Goal: Information Seeking & Learning: Learn about a topic

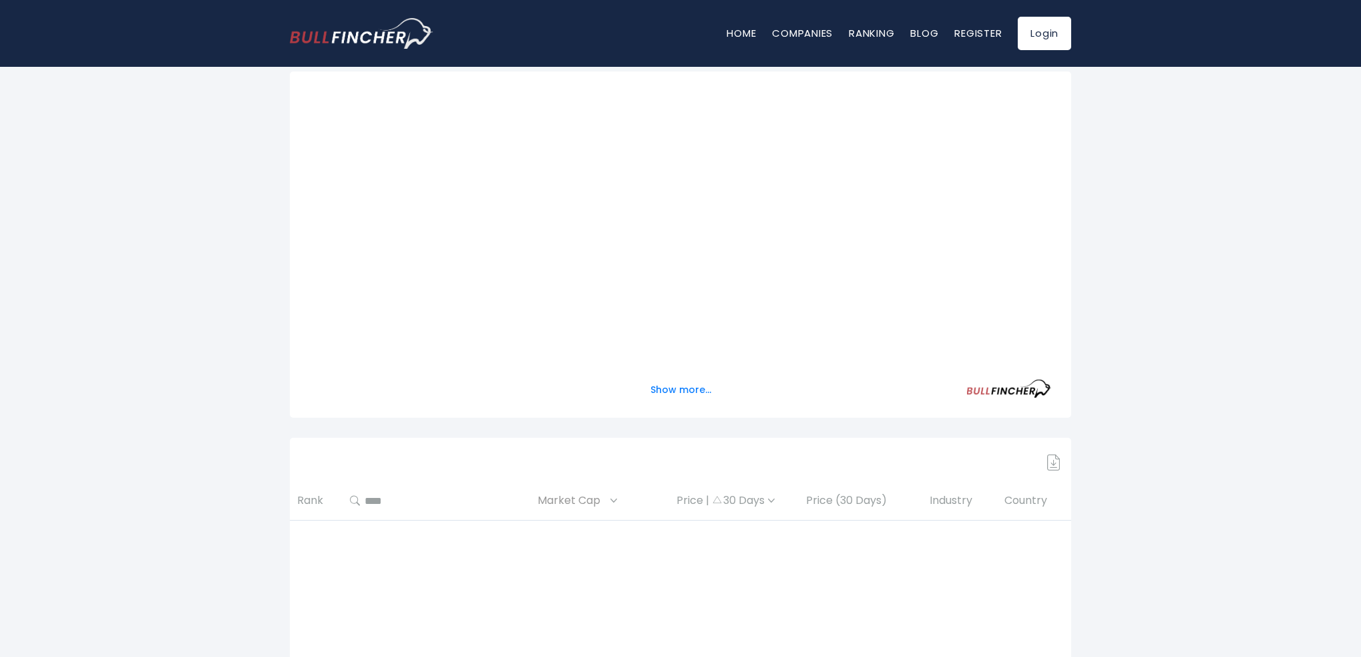
scroll to position [67, 0]
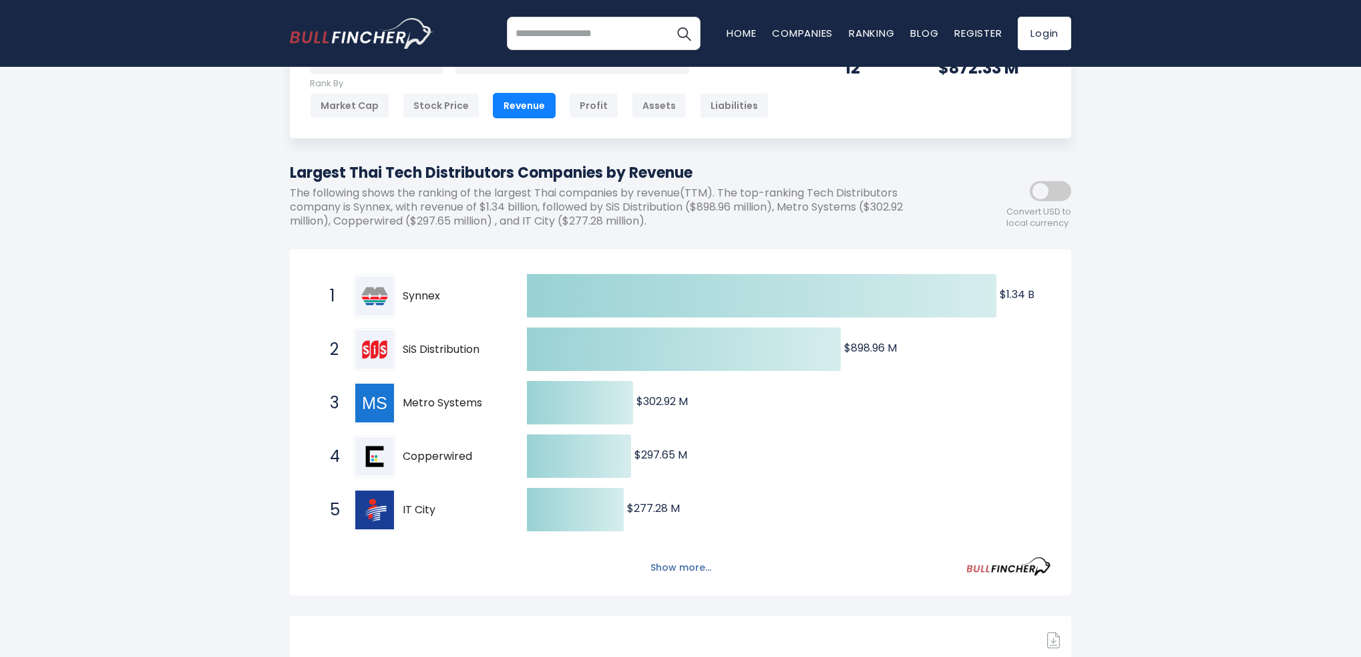
click at [706, 570] on button "Show more..." at bounding box center [681, 567] width 77 height 22
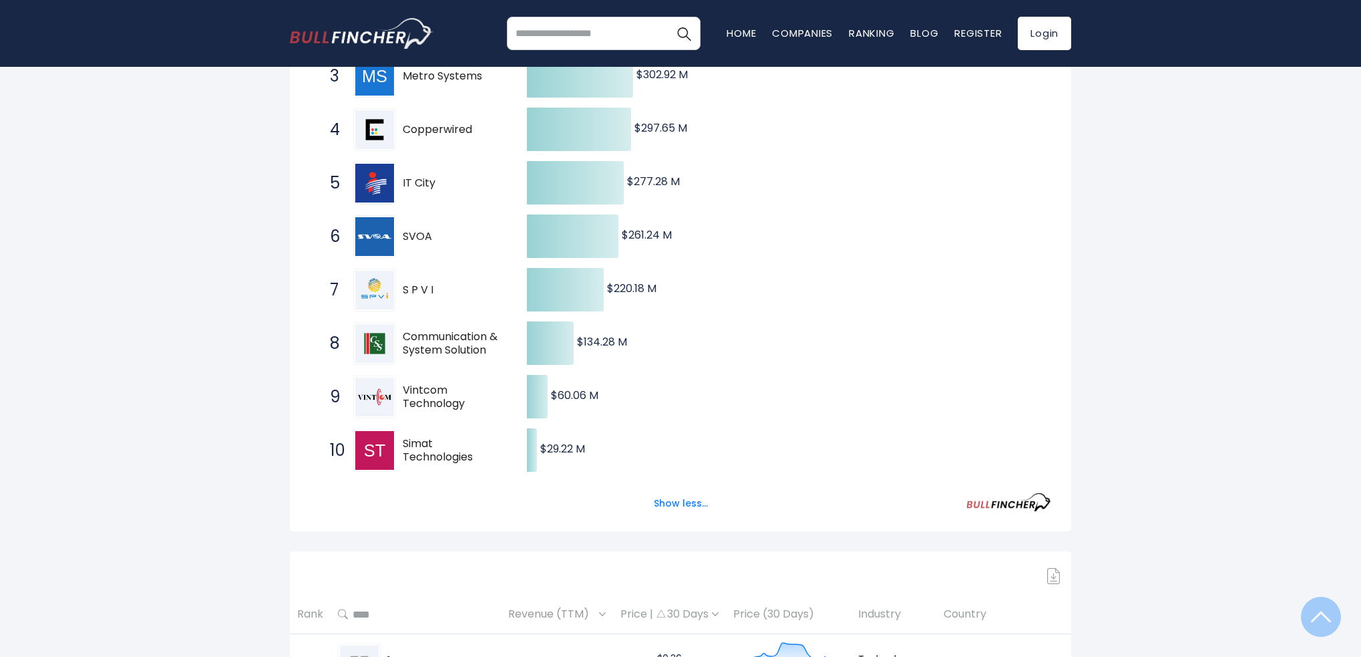
scroll to position [401, 0]
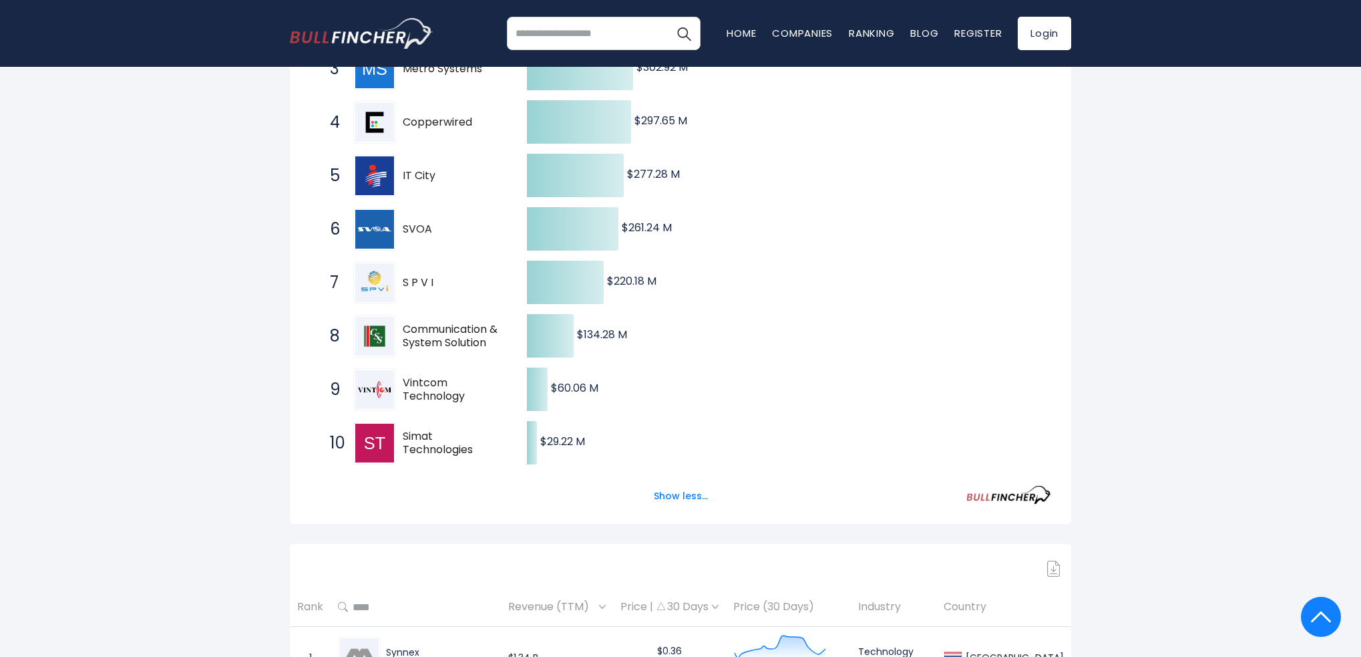
drag, startPoint x: 405, startPoint y: 327, endPoint x: 496, endPoint y: 345, distance: 92.6
click at [496, 345] on span "Communication & System Solution" at bounding box center [453, 337] width 101 height 28
click at [687, 486] on button "Show less..." at bounding box center [681, 496] width 70 height 22
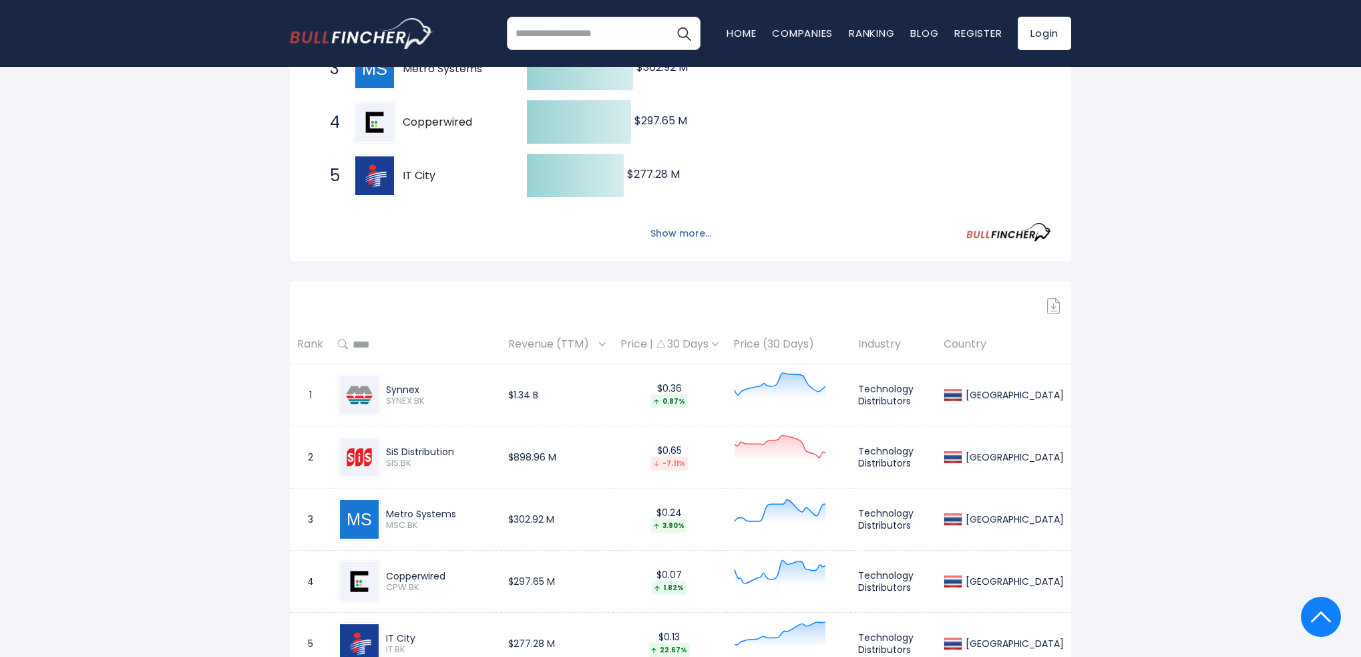
click at [702, 229] on button "Show more..." at bounding box center [681, 233] width 77 height 22
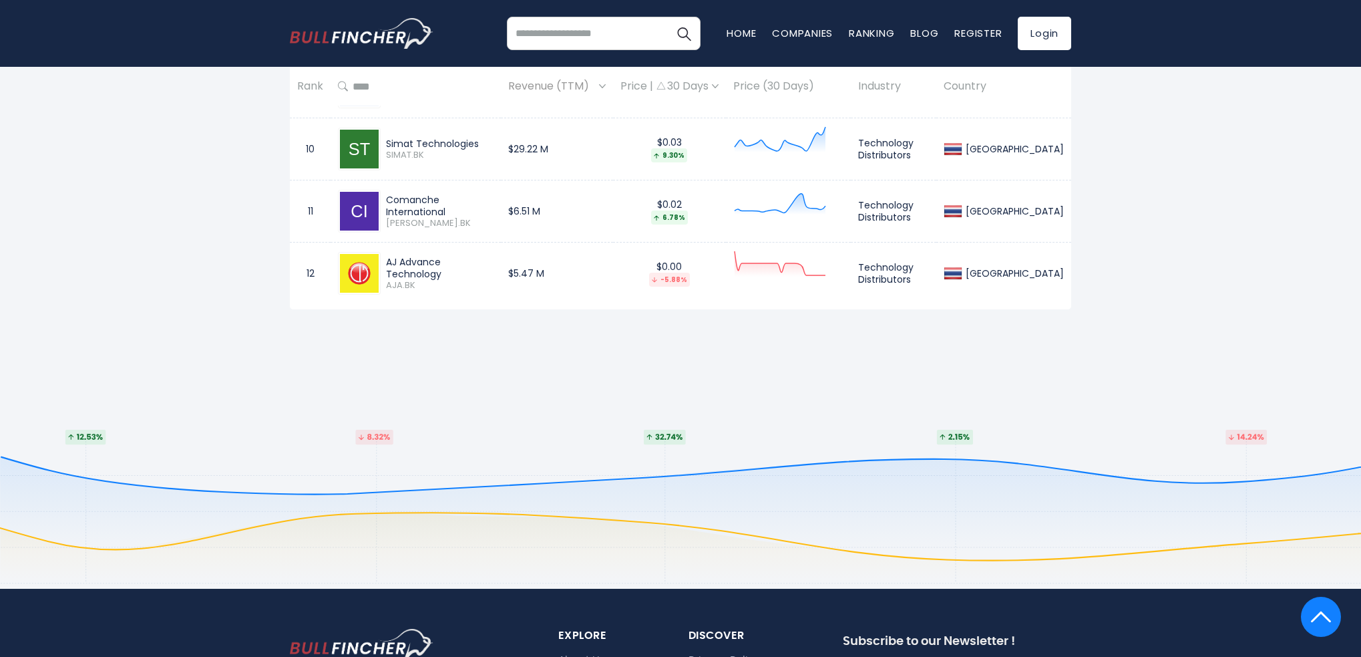
scroll to position [1403, 0]
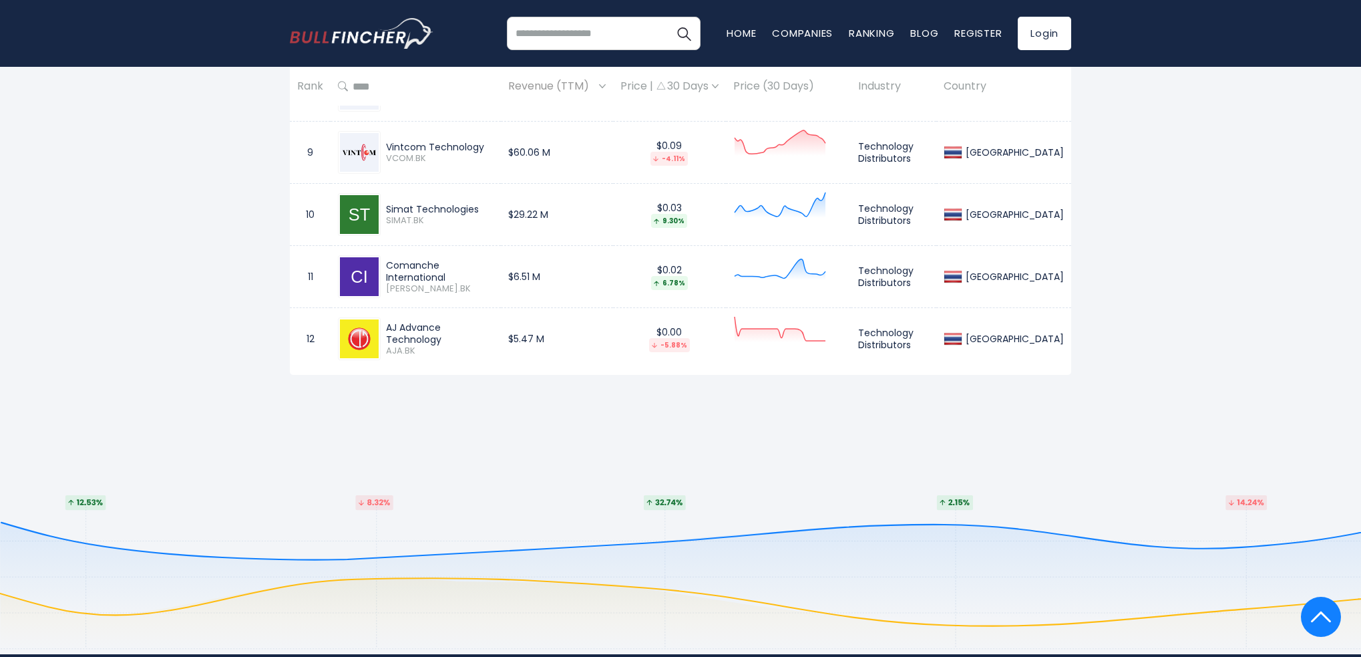
drag, startPoint x: 389, startPoint y: 267, endPoint x: 501, endPoint y: 261, distance: 112.4
click at [494, 262] on div "Comanche International COMAN.BK" at bounding box center [416, 276] width 156 height 43
copy div "Comanche International"
drag, startPoint x: 499, startPoint y: 333, endPoint x: 387, endPoint y: 325, distance: 111.8
click at [387, 325] on div "AJ Advance Technology AJA.BK" at bounding box center [416, 338] width 156 height 43
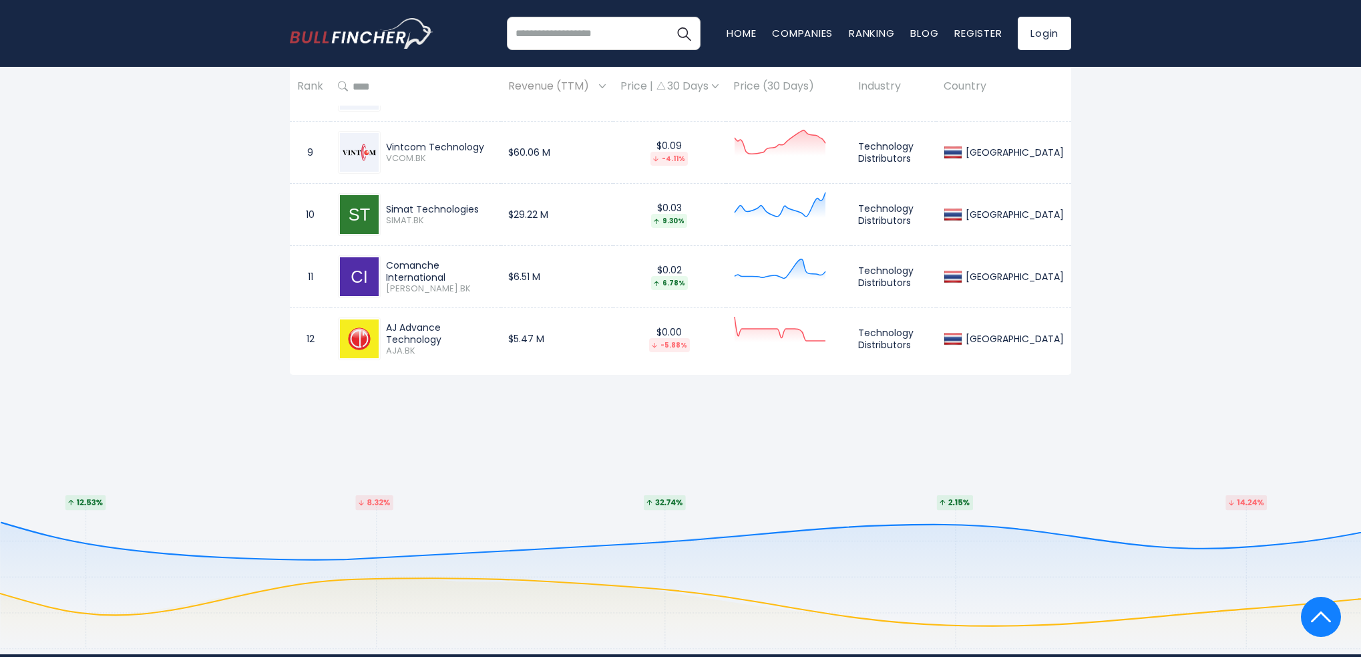
copy div "AJ Advance Technology"
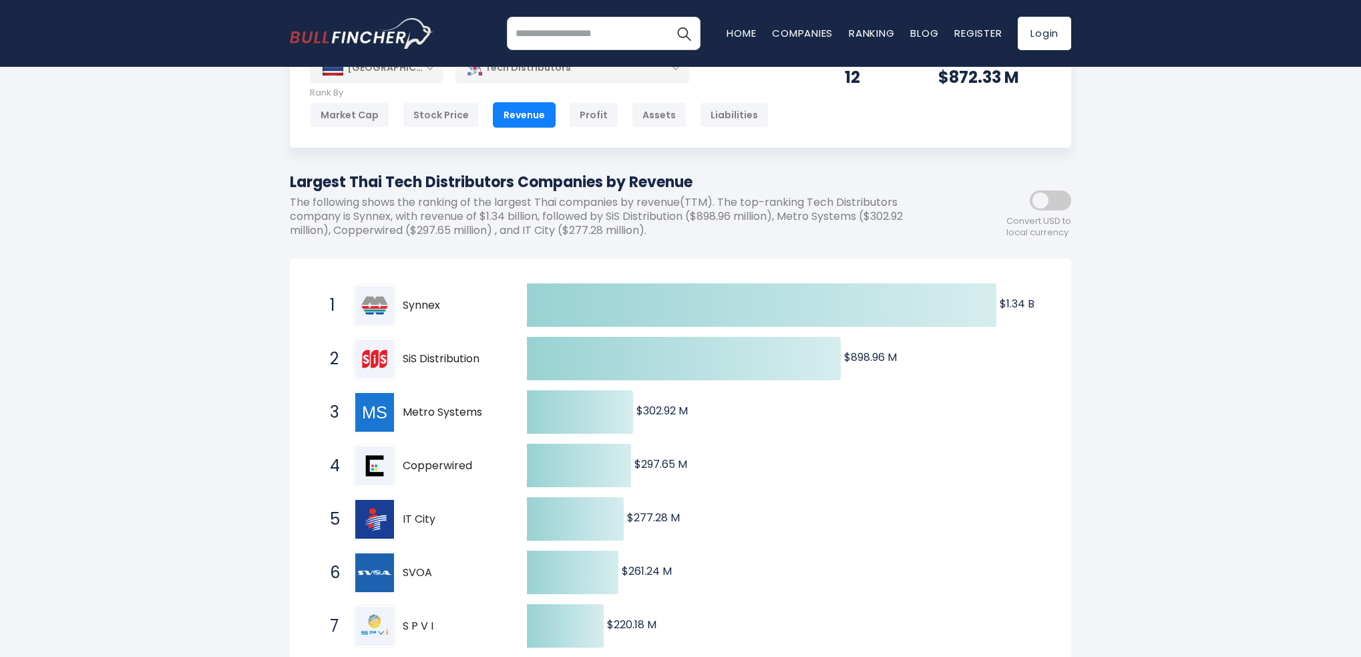
scroll to position [0, 0]
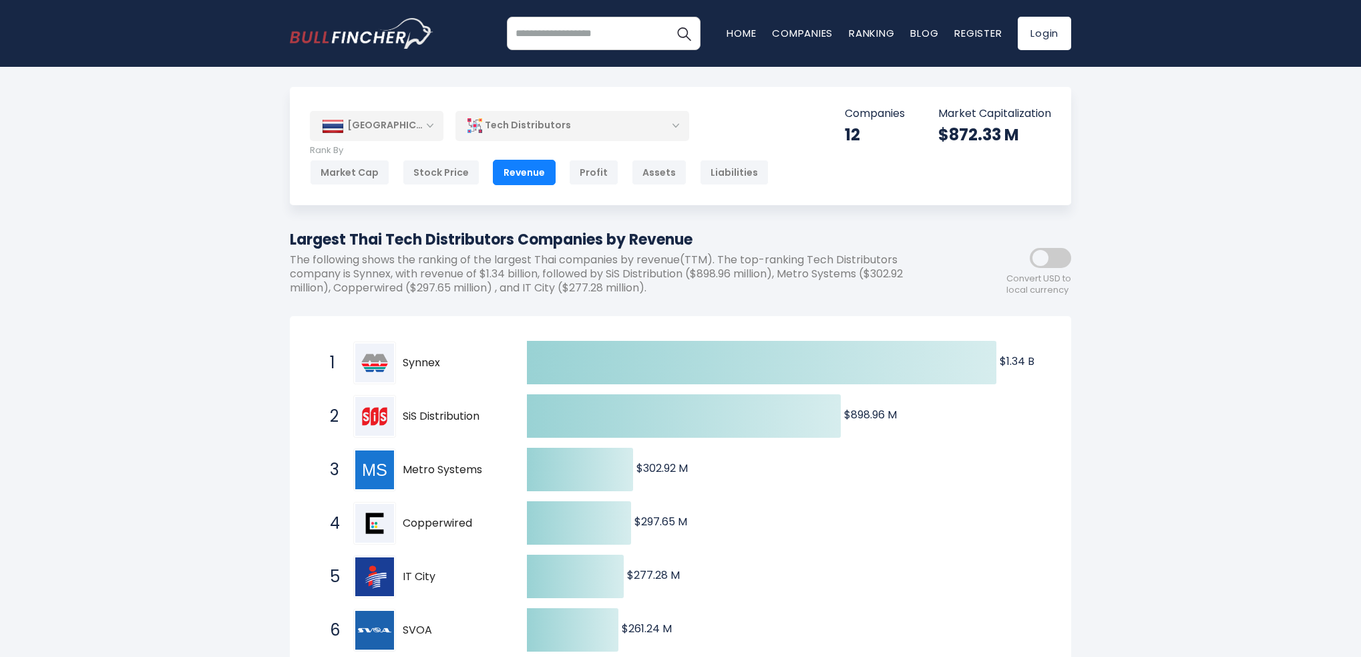
click at [642, 136] on div "Tech Distributors" at bounding box center [573, 125] width 234 height 31
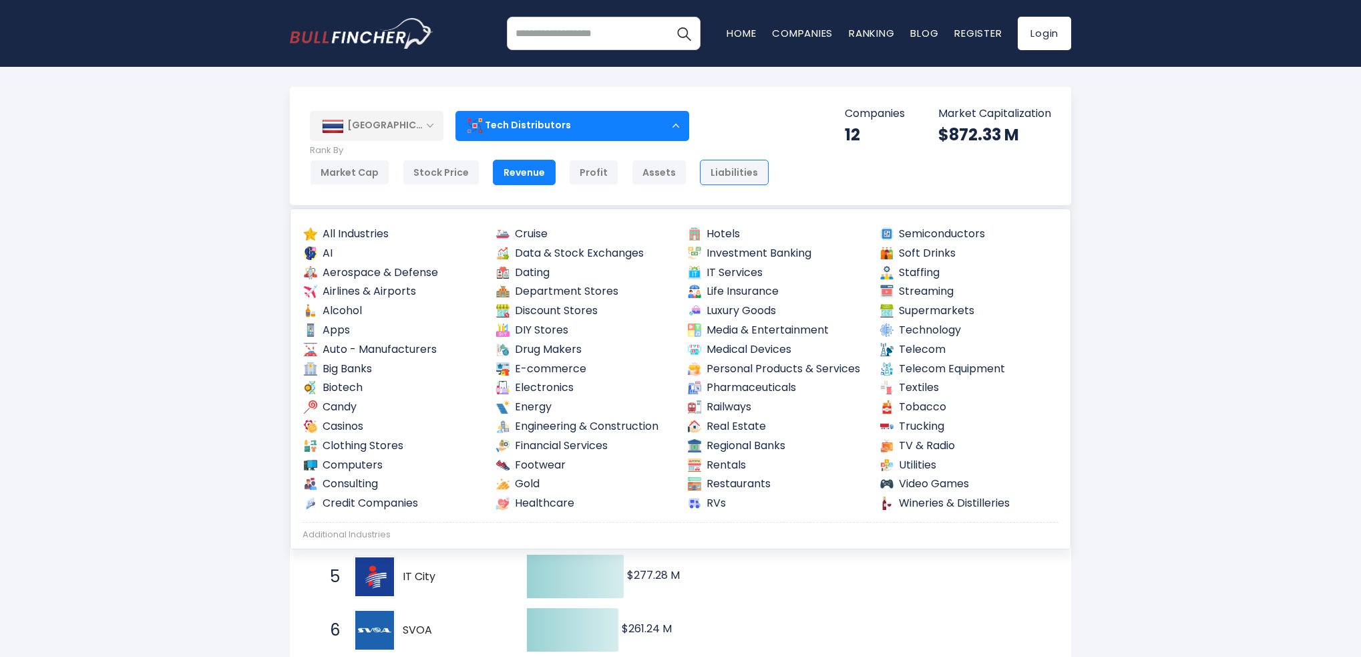
drag, startPoint x: 860, startPoint y: 134, endPoint x: 748, endPoint y: 159, distance: 115.1
click at [748, 159] on div "Thailand Entire World 30,373 North America United States 3,966 Canada" at bounding box center [681, 146] width 782 height 118
click at [871, 159] on div "Thailand Entire World 30,373 North America United States 3,966 Canada" at bounding box center [681, 146] width 782 height 118
click at [862, 148] on div "Thailand Entire World 30,373 North America United States 3,966 Canada" at bounding box center [681, 146] width 782 height 118
click at [876, 34] on link "Ranking" at bounding box center [871, 33] width 45 height 14
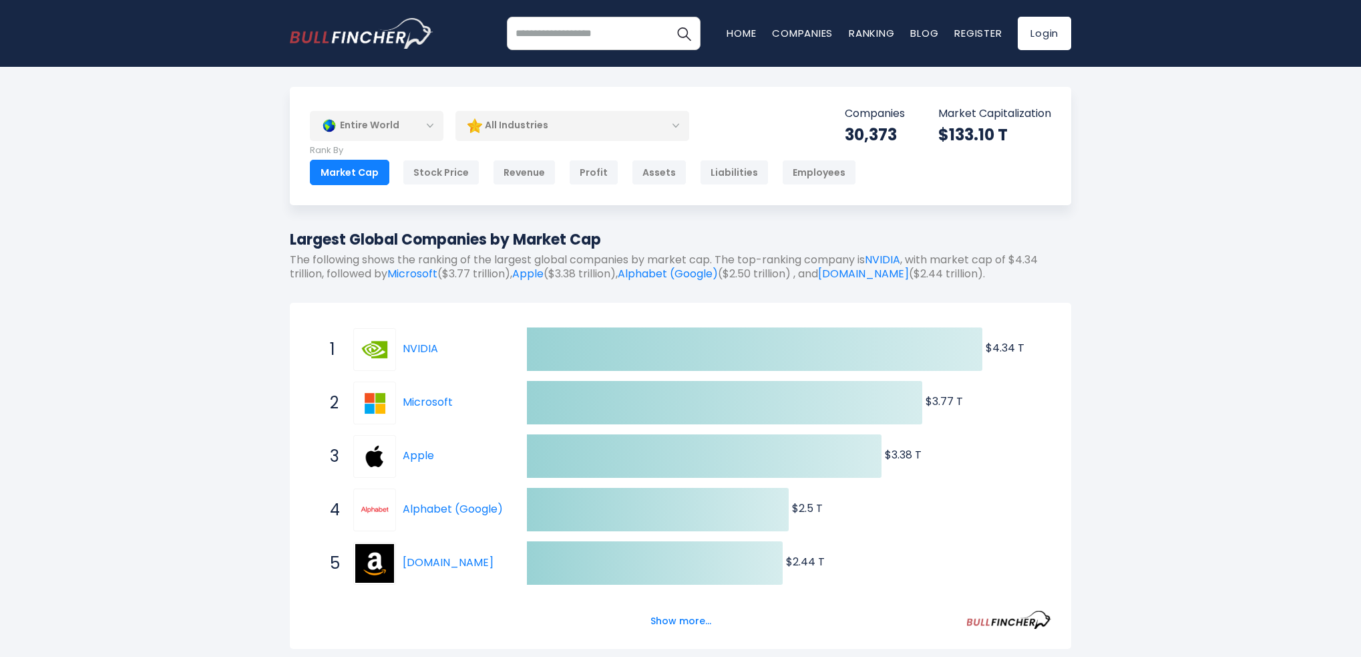
click at [403, 121] on div "Entire World" at bounding box center [377, 125] width 134 height 31
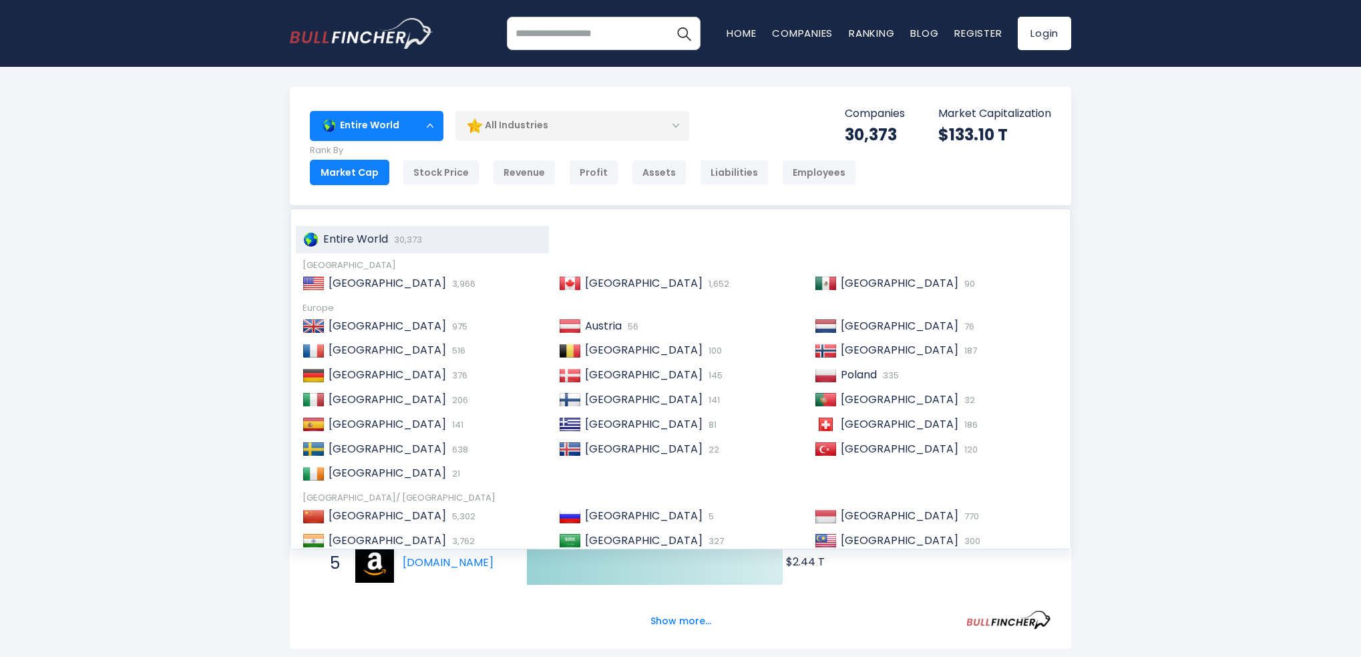
click at [173, 311] on div "Entire World Entire World 30,373 North America" at bounding box center [680, 545] width 1361 height 916
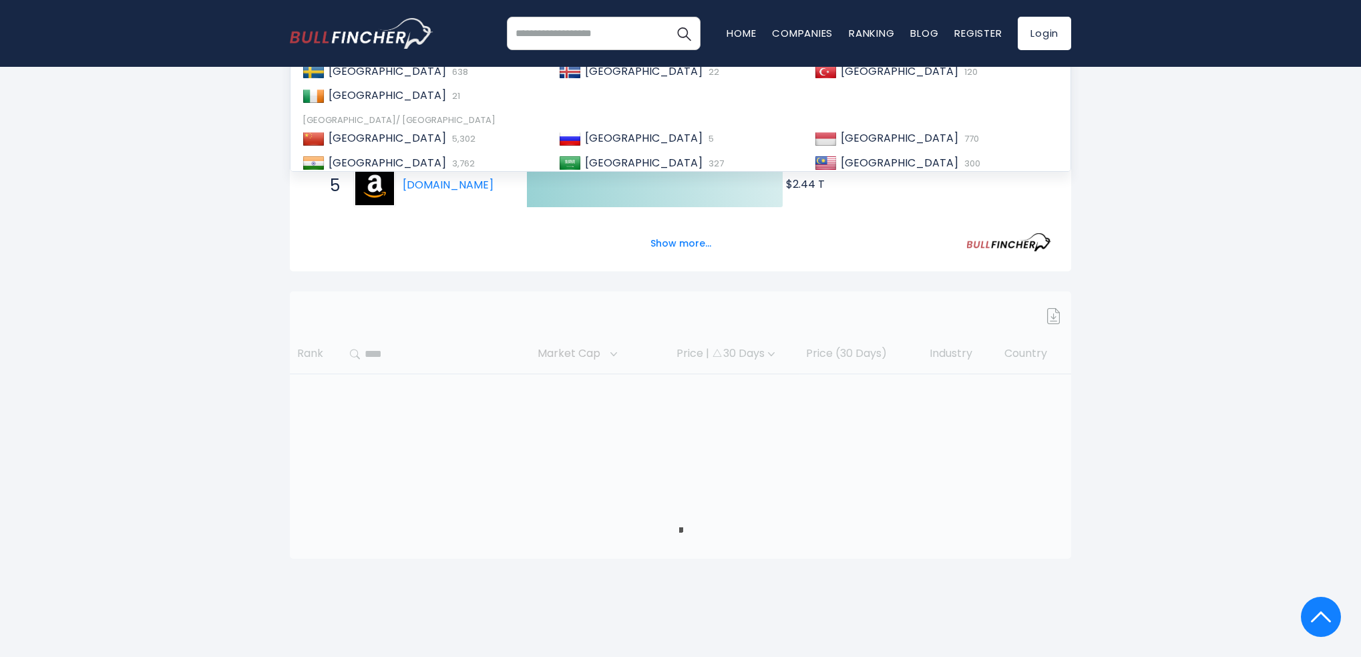
scroll to position [601, 0]
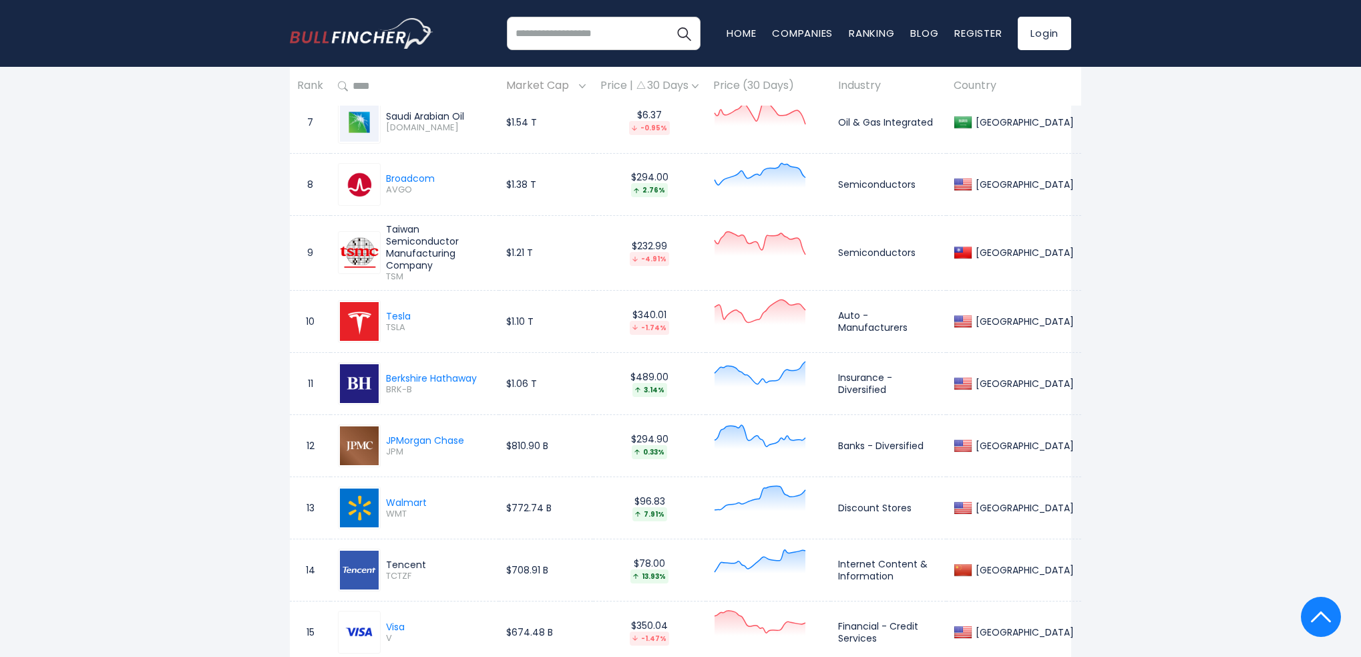
drag, startPoint x: 1266, startPoint y: 391, endPoint x: 1166, endPoint y: 263, distance: 162.2
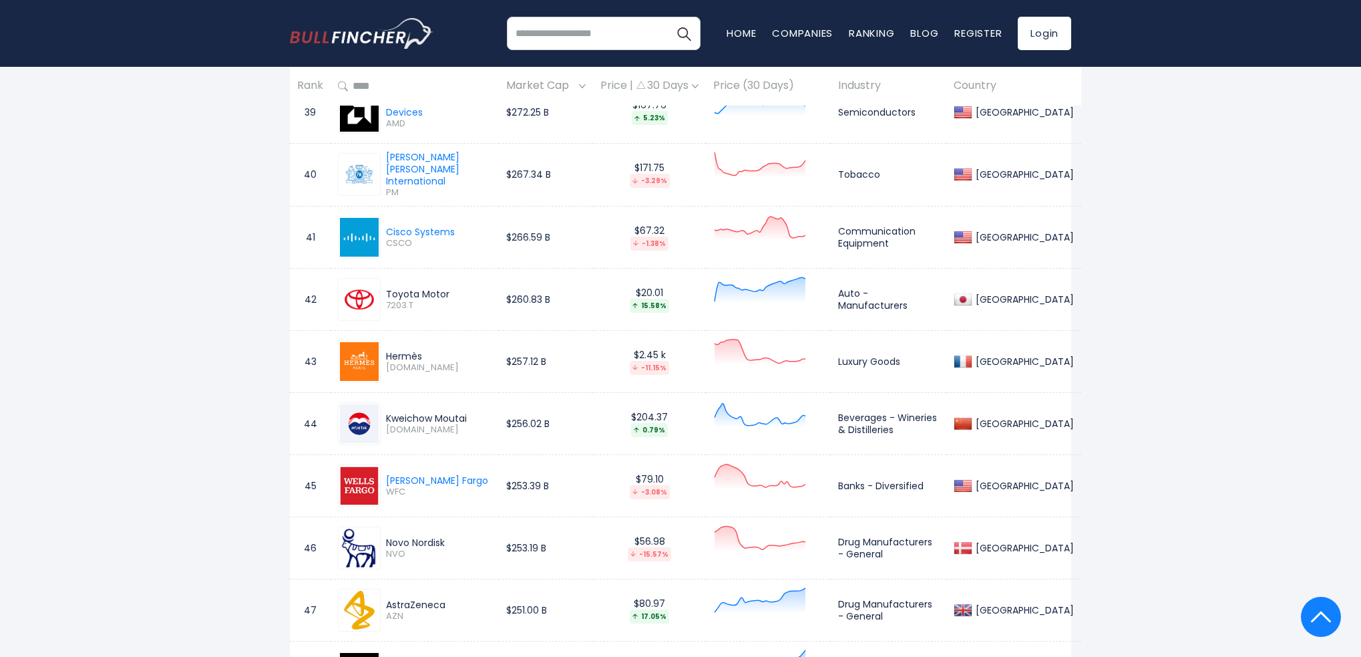
drag, startPoint x: 1143, startPoint y: 279, endPoint x: 1139, endPoint y: 472, distance: 193.1
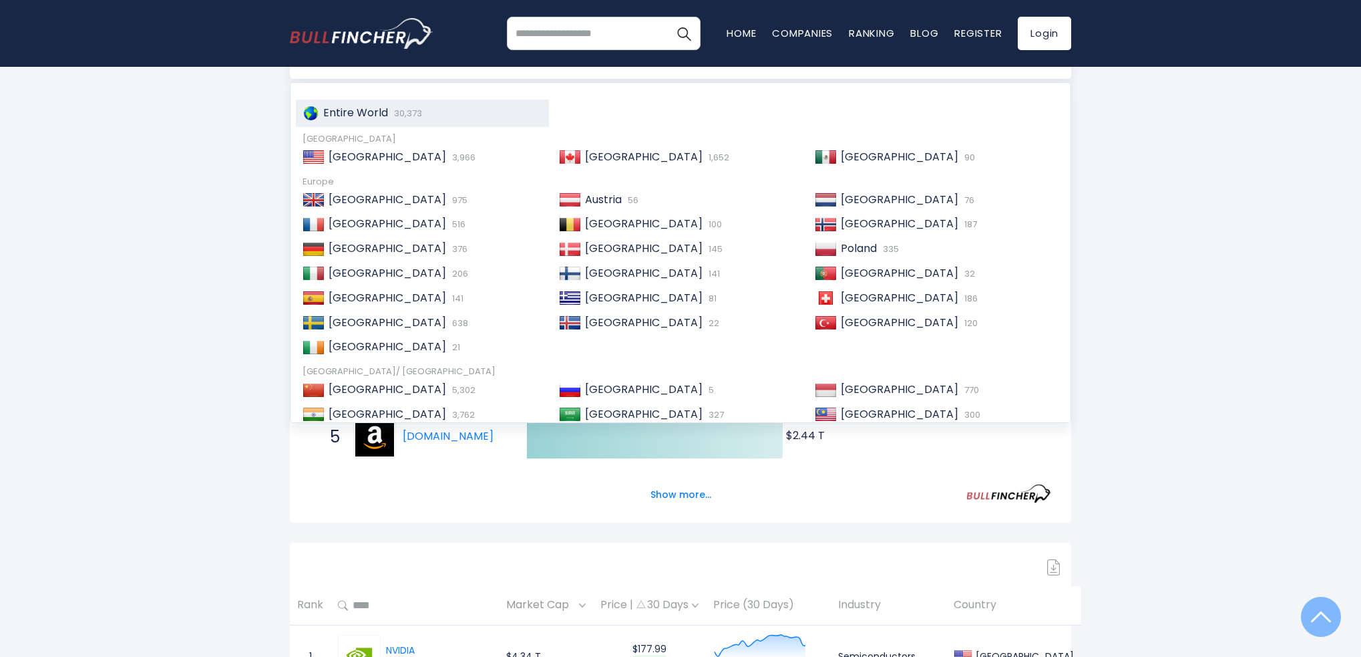
scroll to position [0, 0]
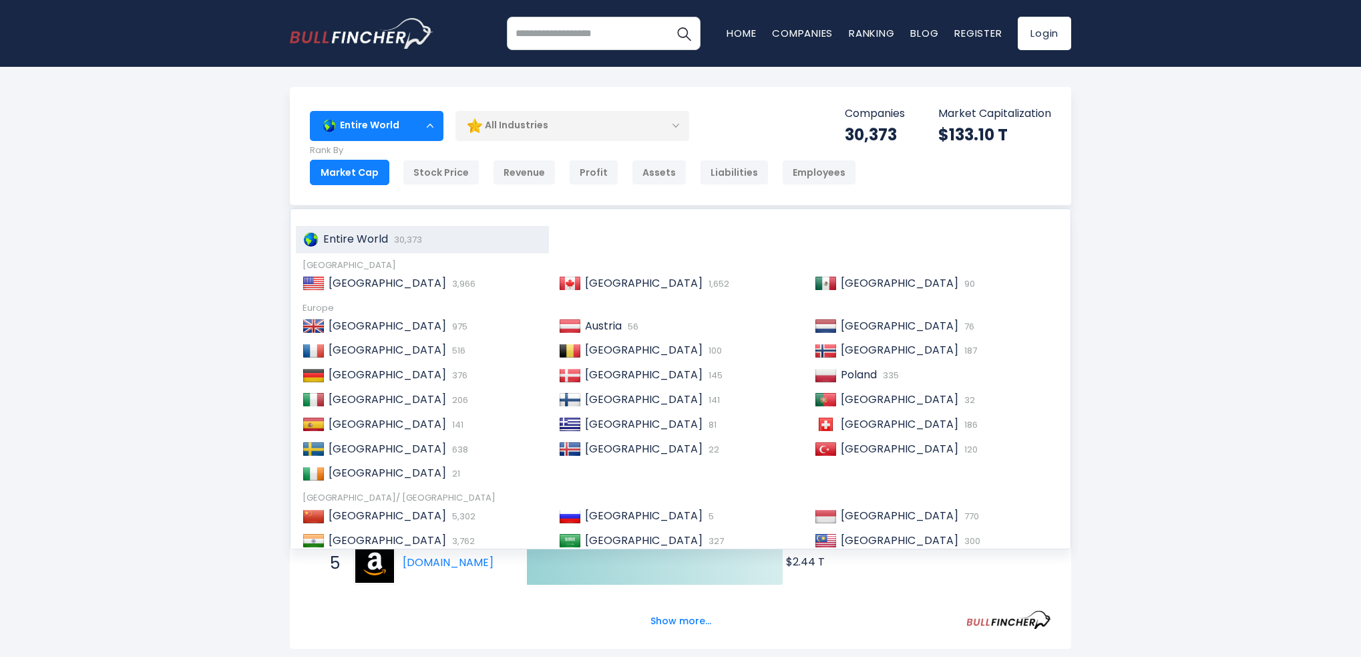
drag, startPoint x: 1069, startPoint y: 349, endPoint x: 1028, endPoint y: 209, distance: 145.4
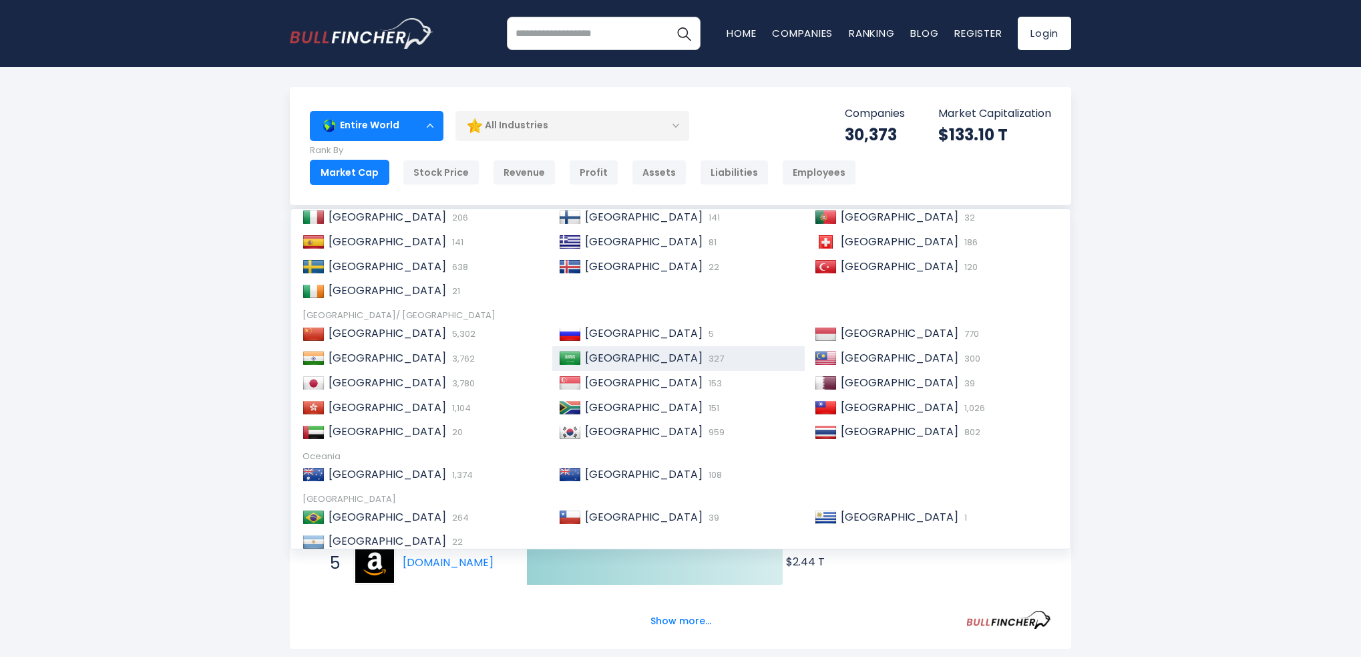
scroll to position [204, 0]
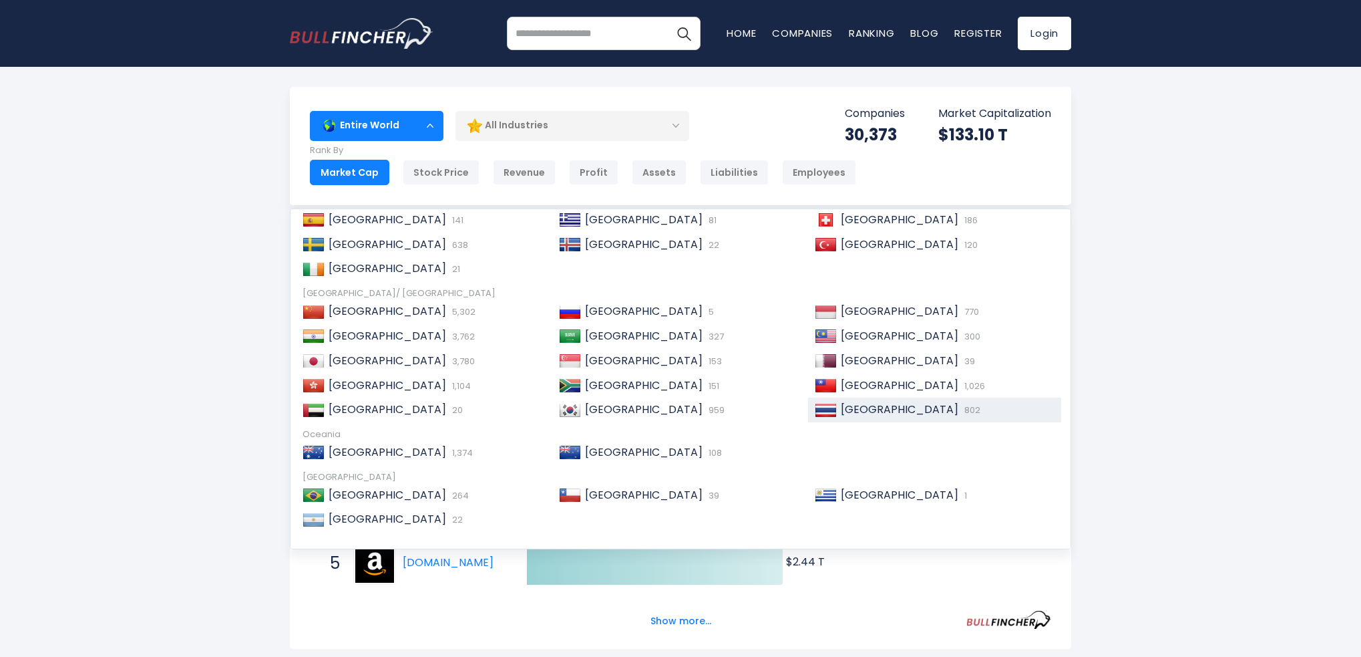
click at [859, 403] on span "[GEOGRAPHIC_DATA]" at bounding box center [900, 408] width 118 height 15
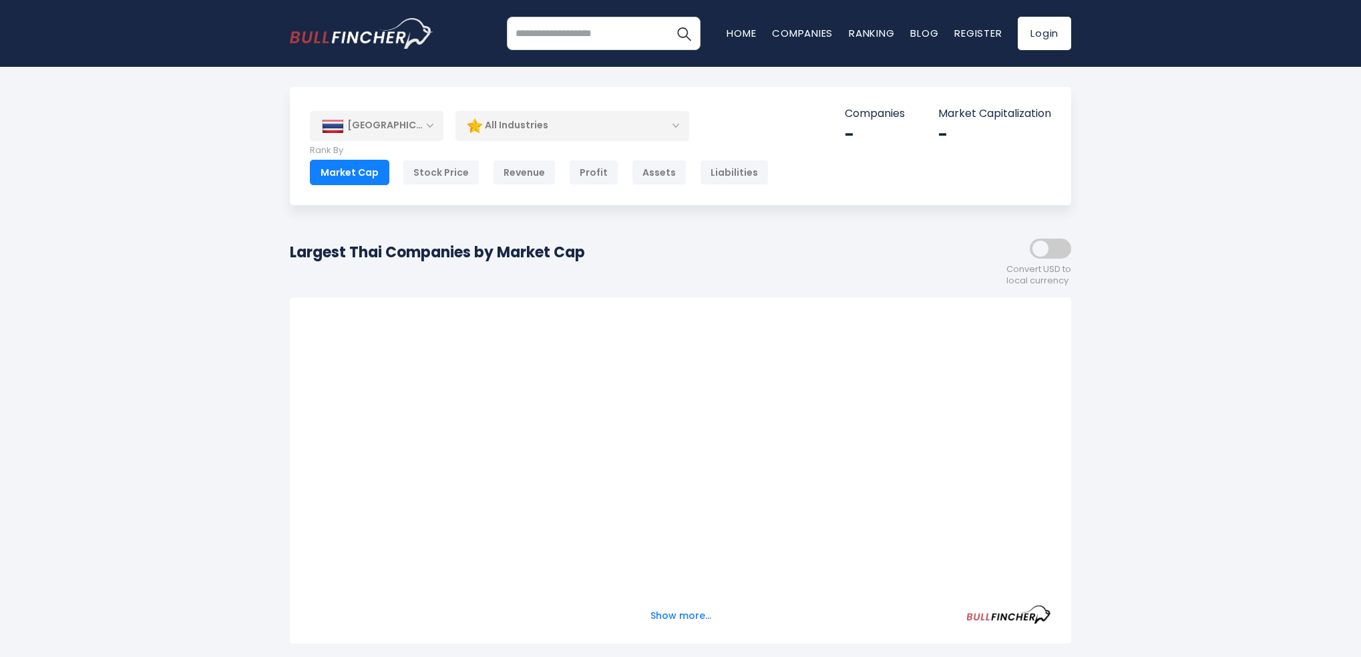
drag, startPoint x: 0, startPoint y: 0, endPoint x: 639, endPoint y: 128, distance: 651.3
click at [639, 128] on div "All Industries" at bounding box center [573, 125] width 234 height 31
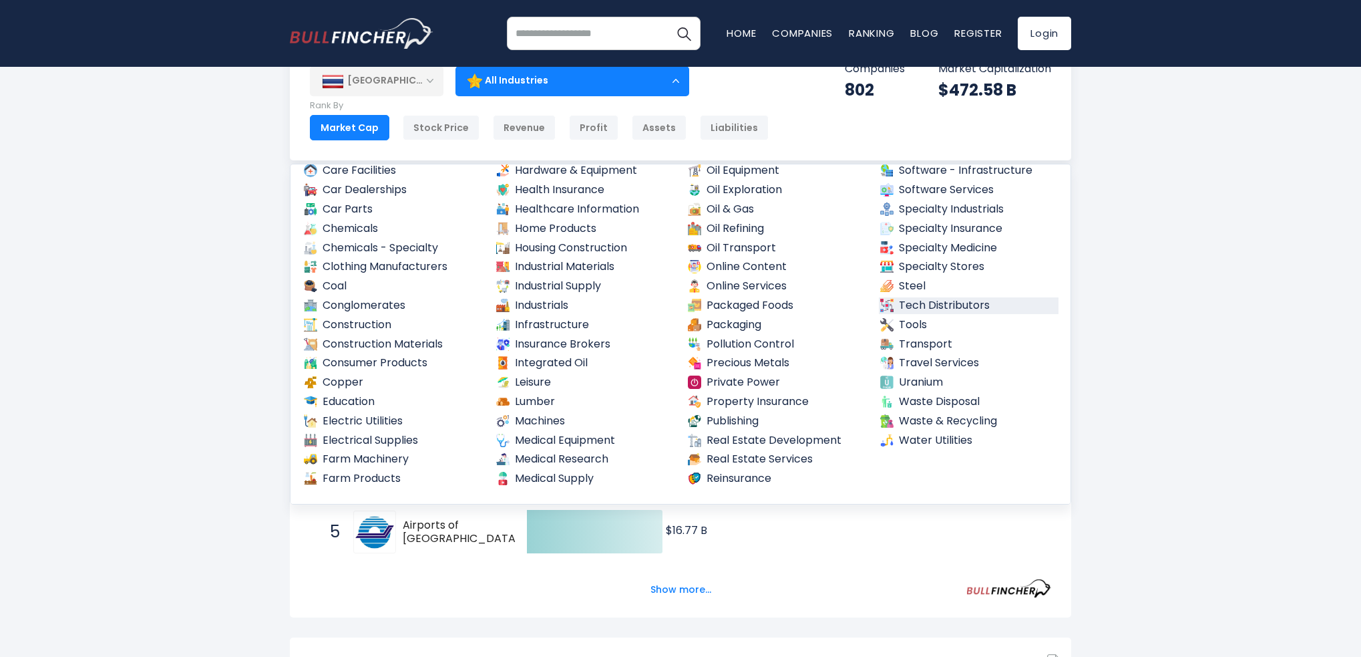
scroll to position [67, 0]
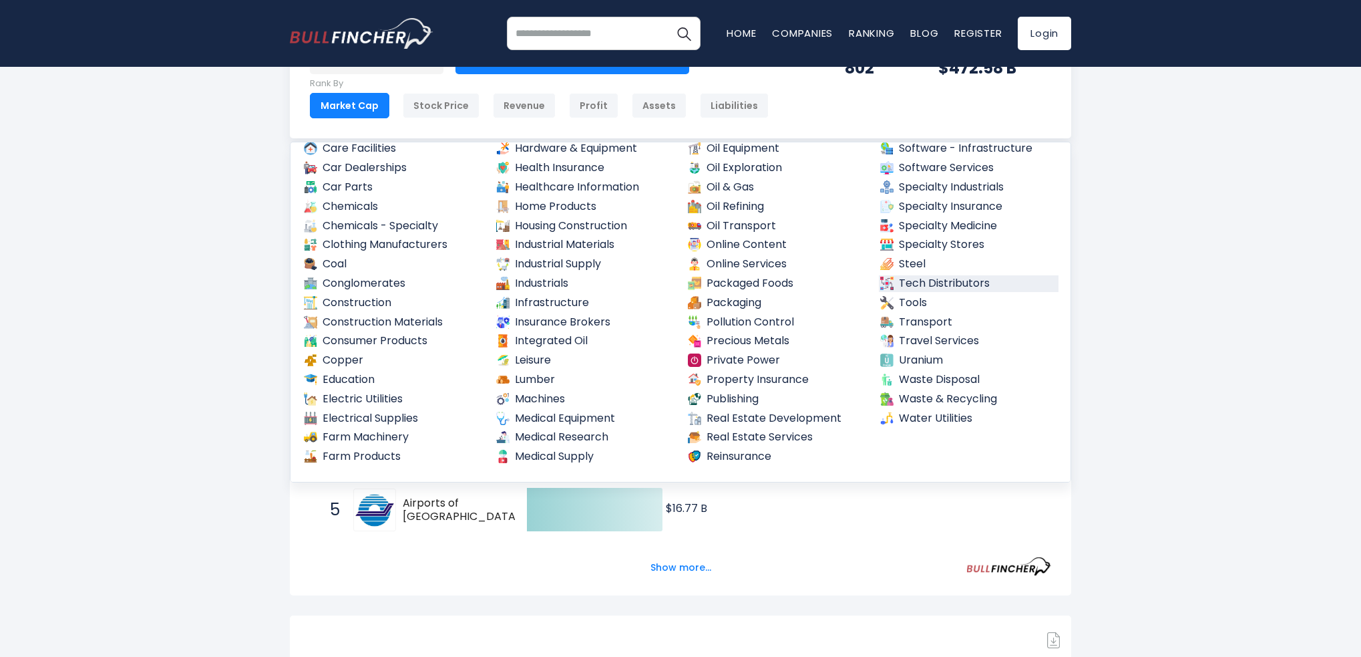
click at [939, 280] on link "Tech Distributors" at bounding box center [969, 283] width 180 height 17
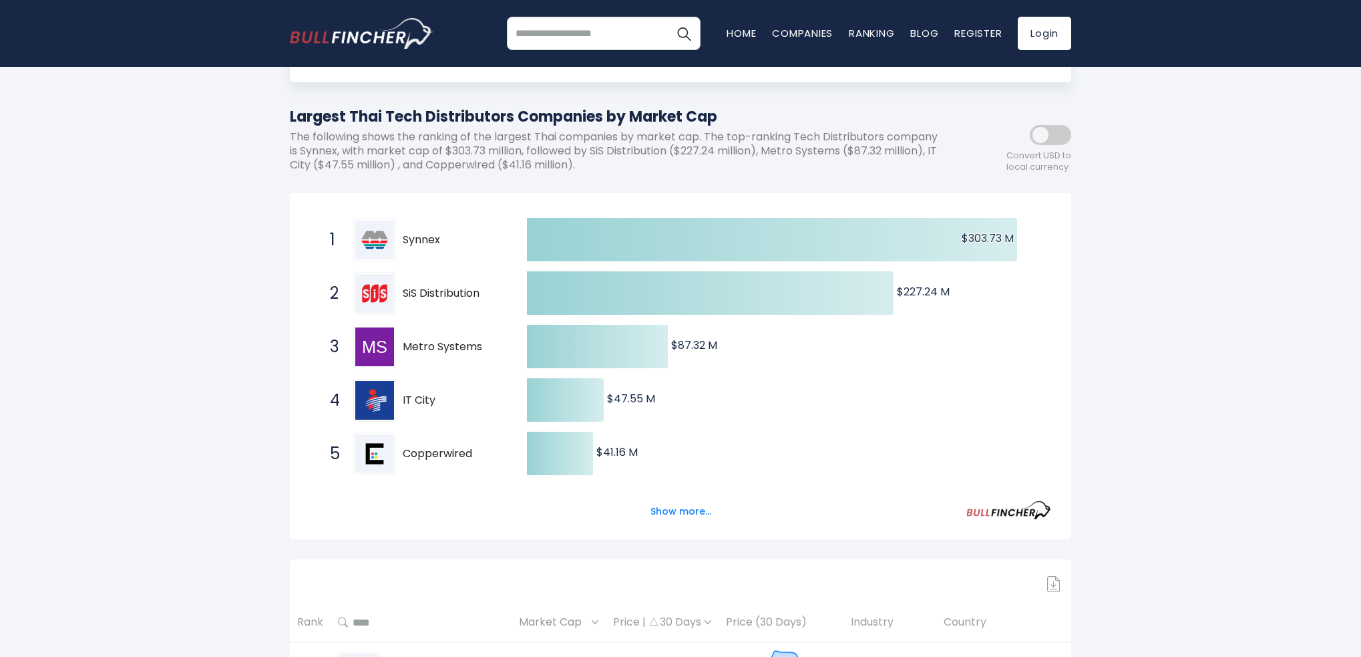
scroll to position [134, 0]
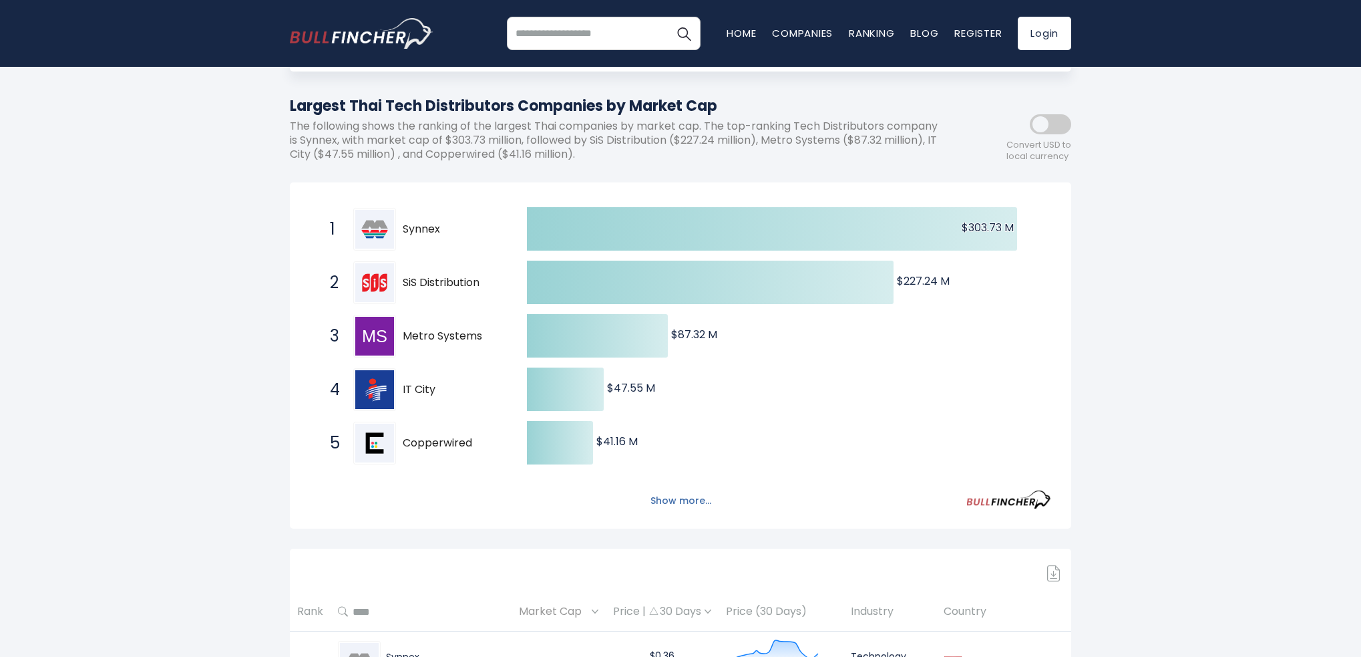
click at [678, 505] on button "Show more..." at bounding box center [681, 501] width 77 height 22
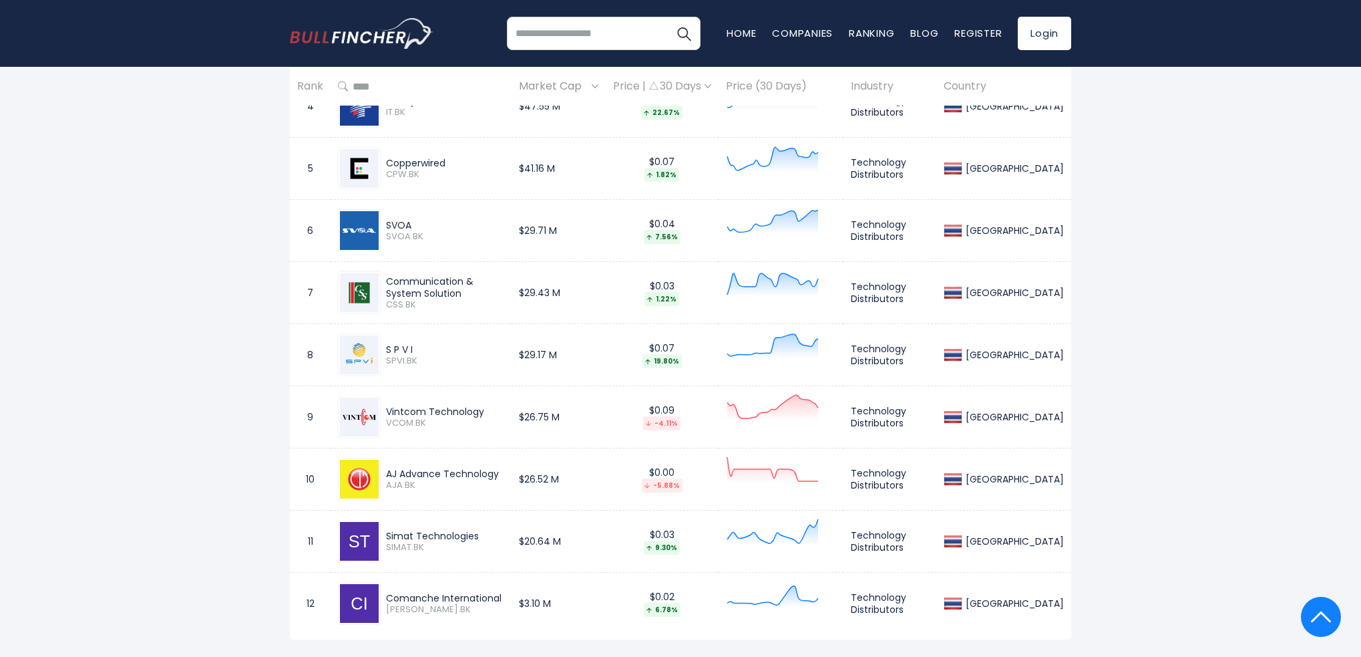
scroll to position [802, 0]
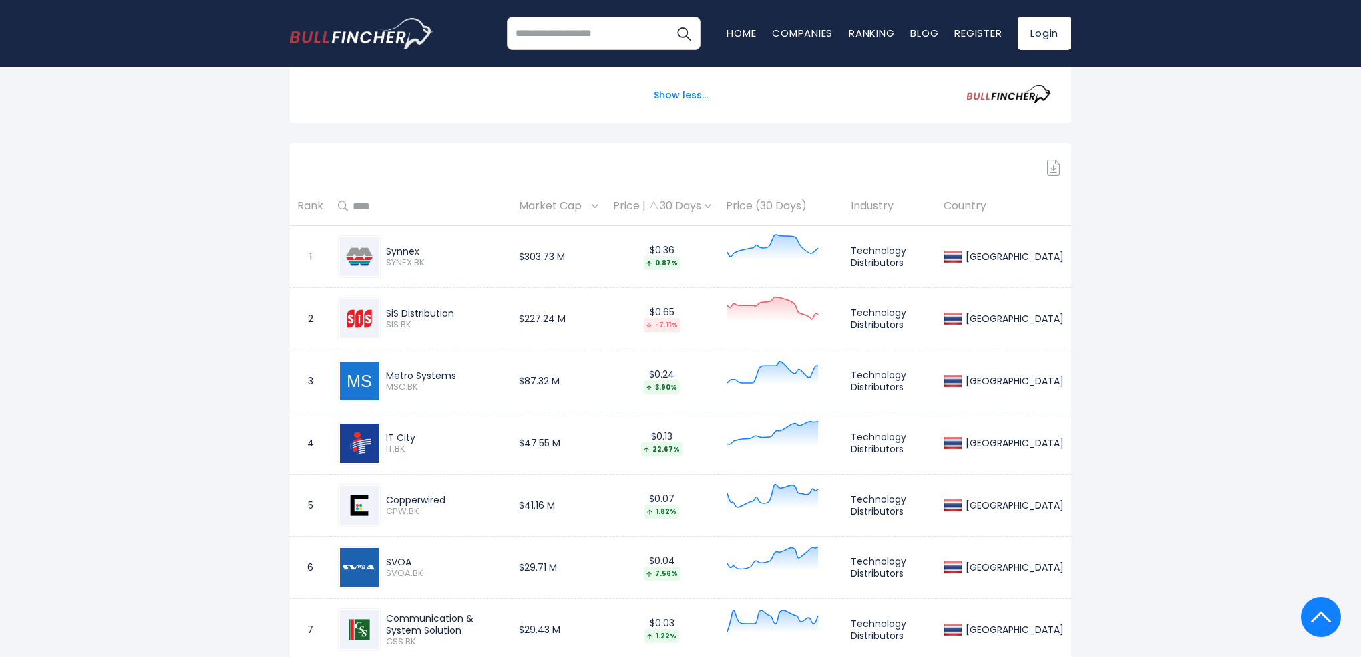
click at [599, 207] on div "Market Cap" at bounding box center [558, 206] width 79 height 21
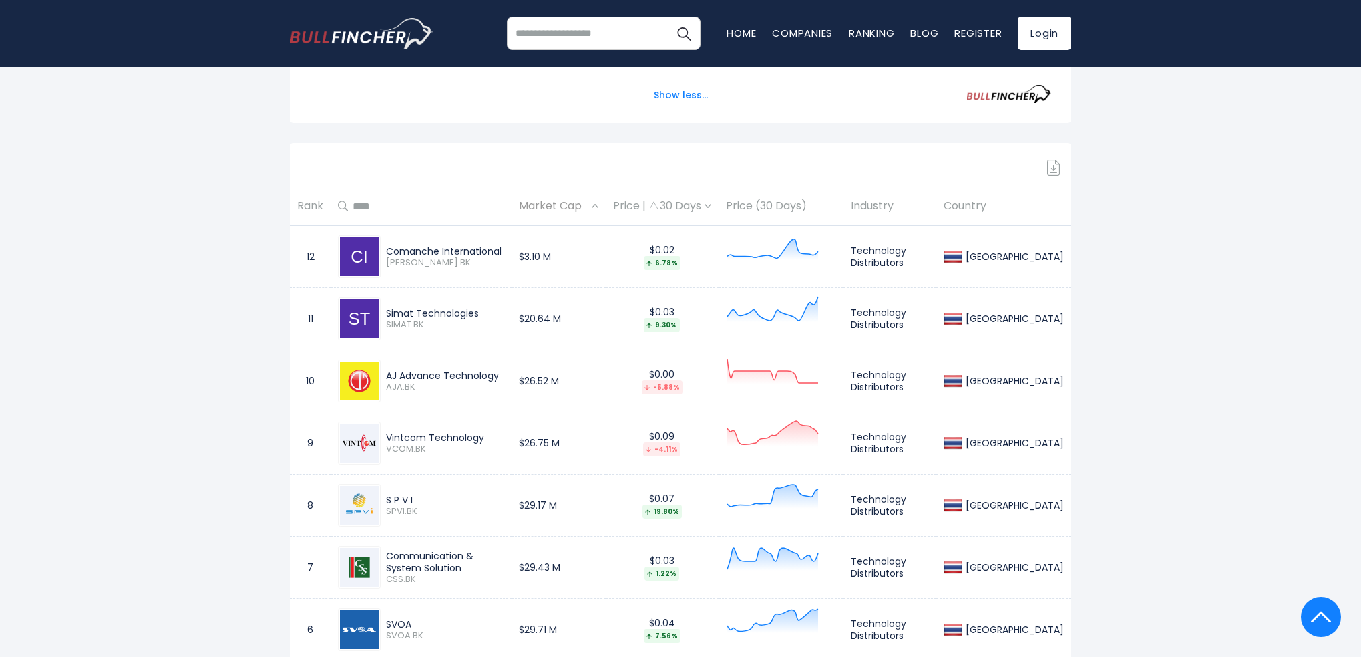
click at [599, 207] on div "Market Cap" at bounding box center [558, 206] width 79 height 21
